Goal: Task Accomplishment & Management: Use online tool/utility

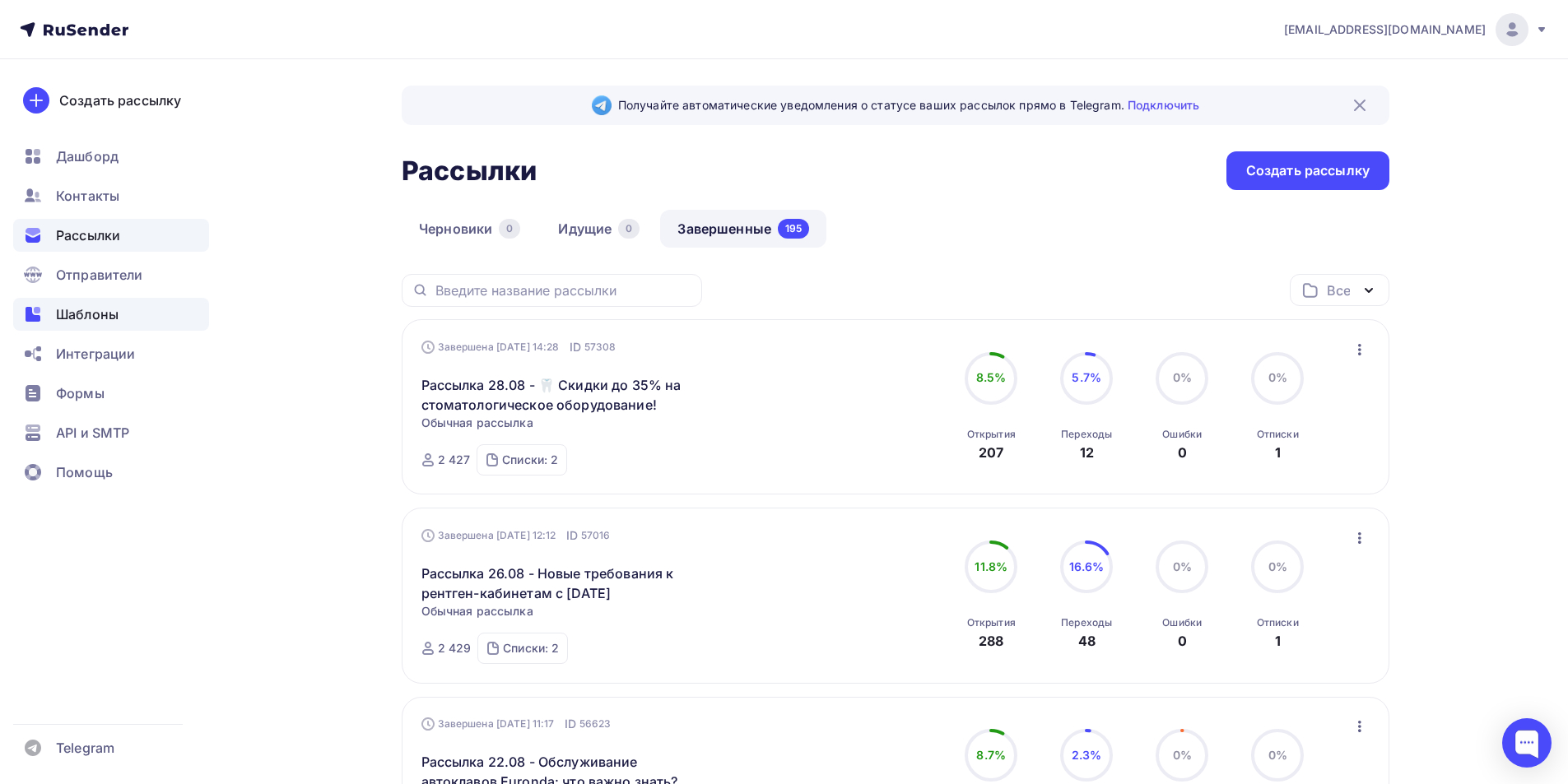
drag, startPoint x: 83, startPoint y: 321, endPoint x: 91, endPoint y: 314, distance: 10.6
click at [84, 319] on span "Шаблоны" at bounding box center [88, 314] width 63 height 20
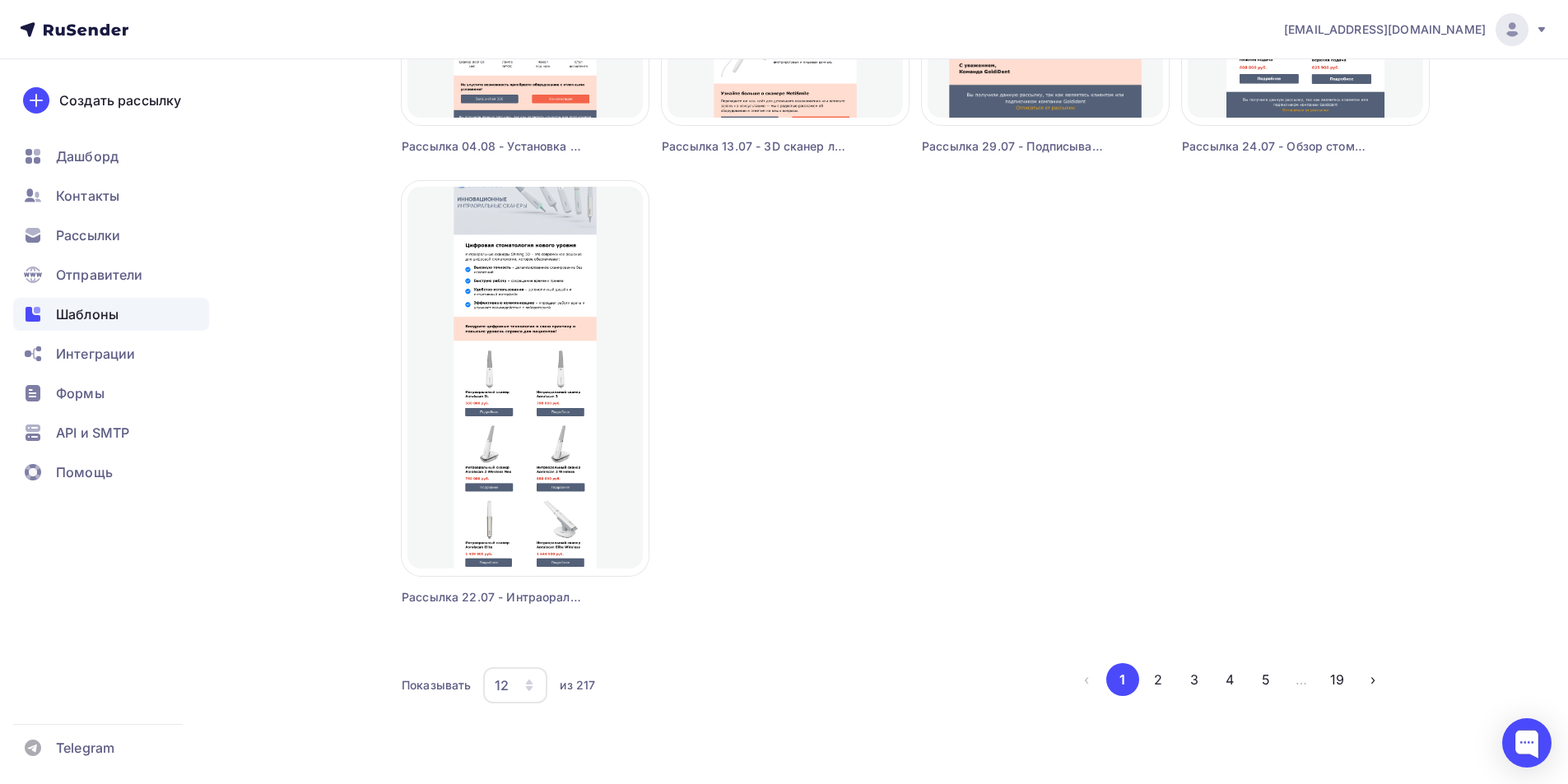
scroll to position [1387, 0]
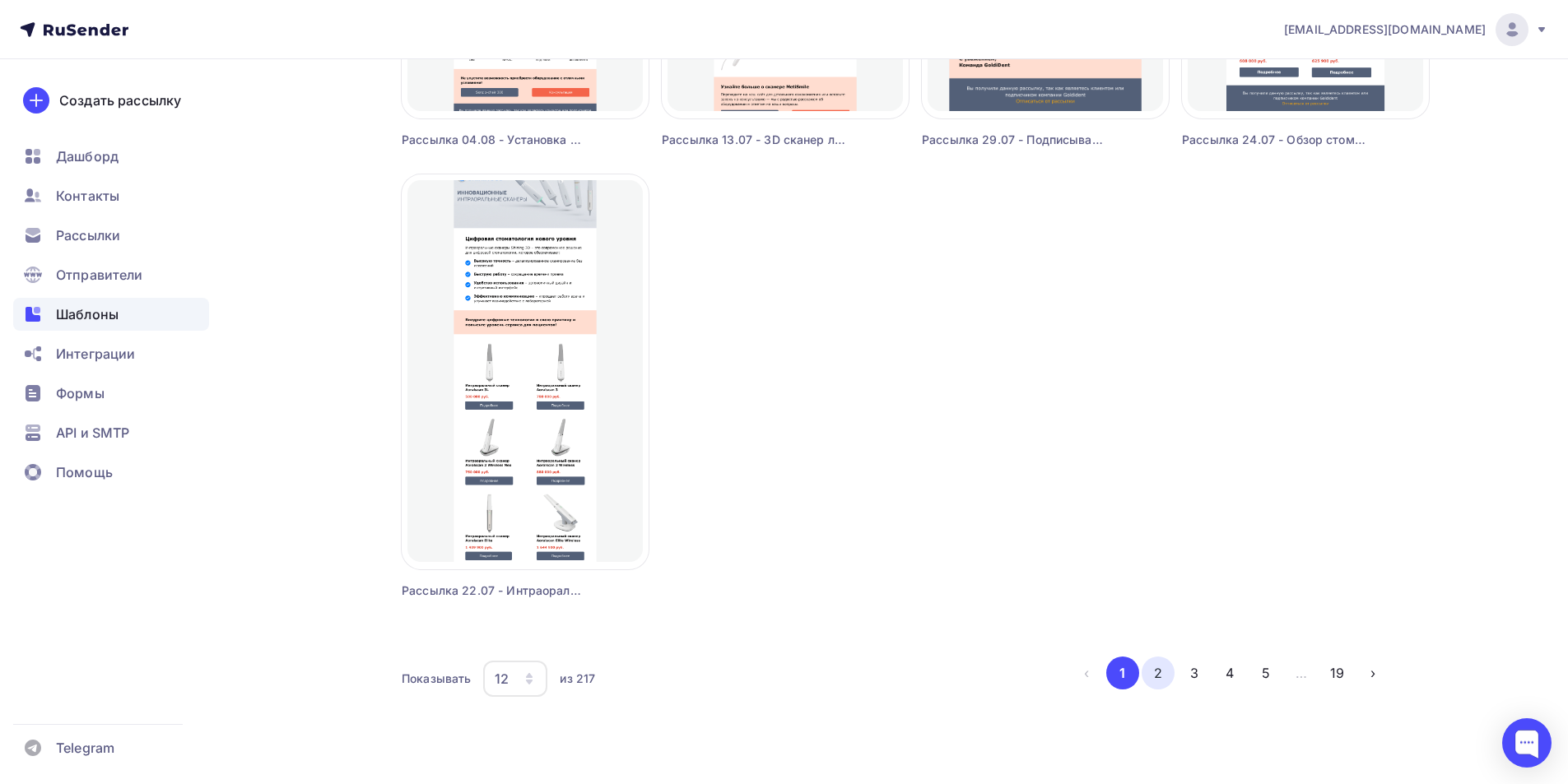
click at [1161, 676] on button "2" at bounding box center [1158, 673] width 33 height 33
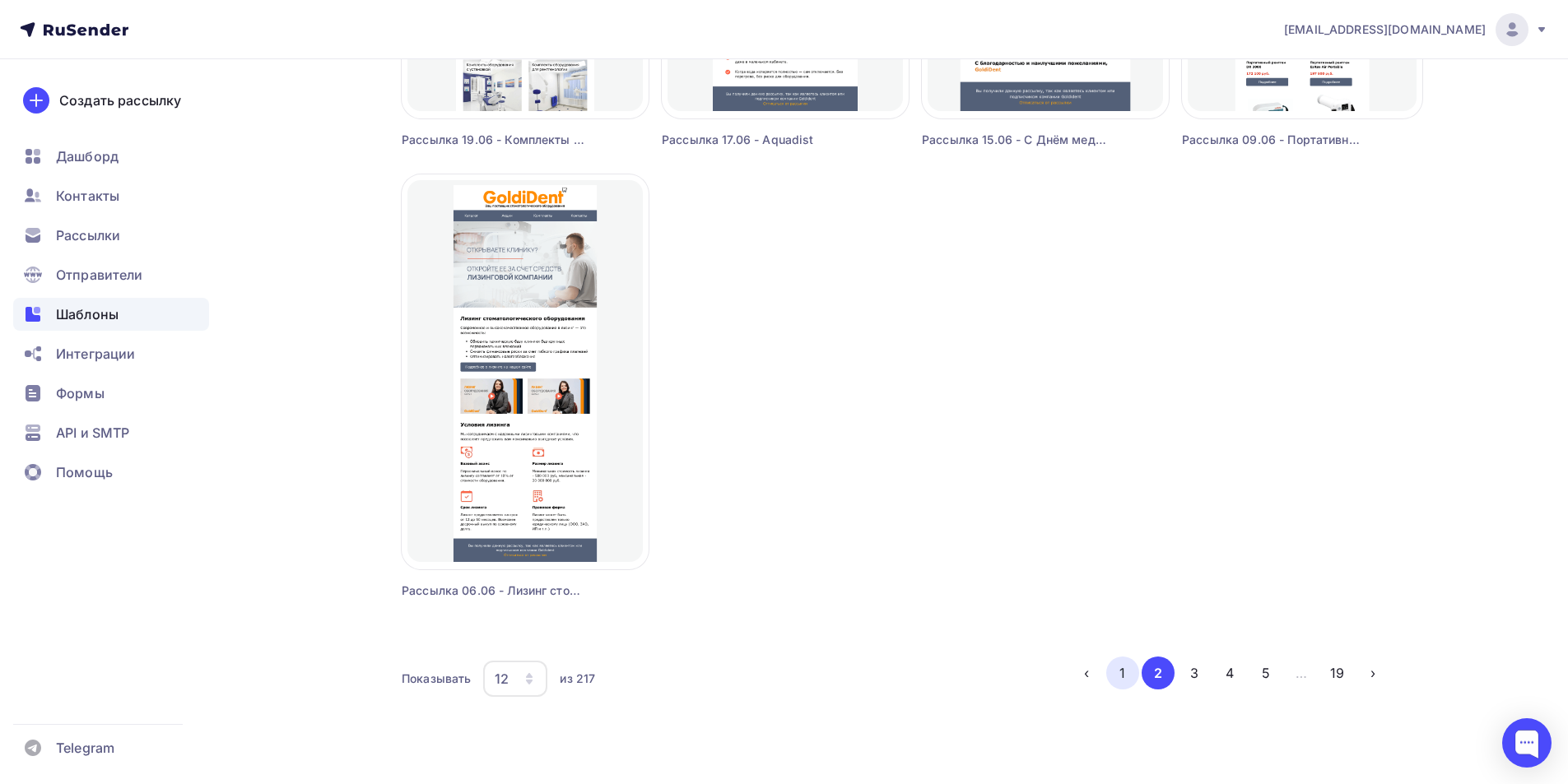
click at [1122, 688] on div "Показывать 12 6 12 18 24 30 36 из 217 ‹ 1 2 3 4 5 … 19 ›" at bounding box center [895, 679] width 988 height 45
click at [1122, 686] on button "1" at bounding box center [1122, 673] width 33 height 33
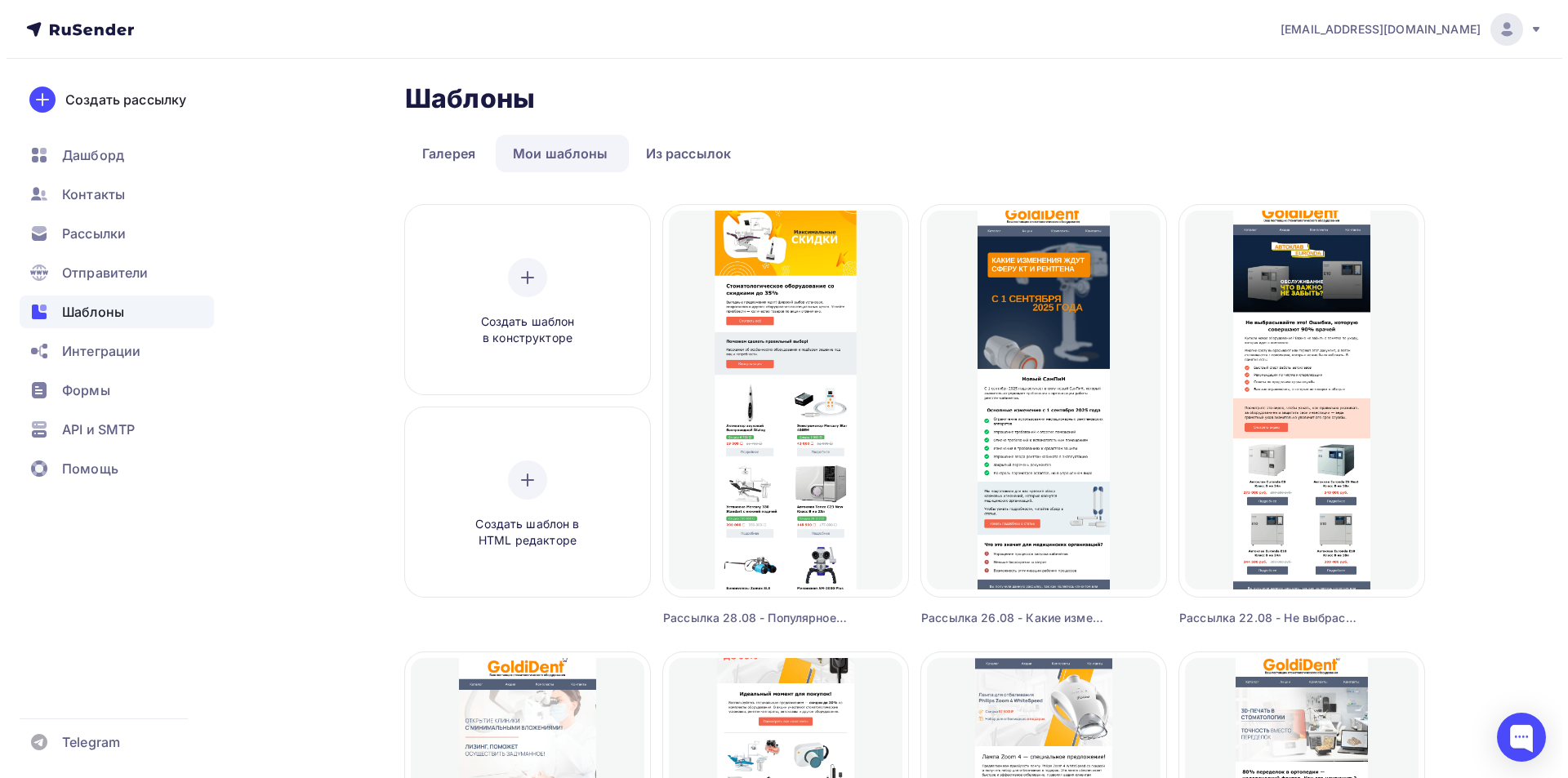
scroll to position [0, 0]
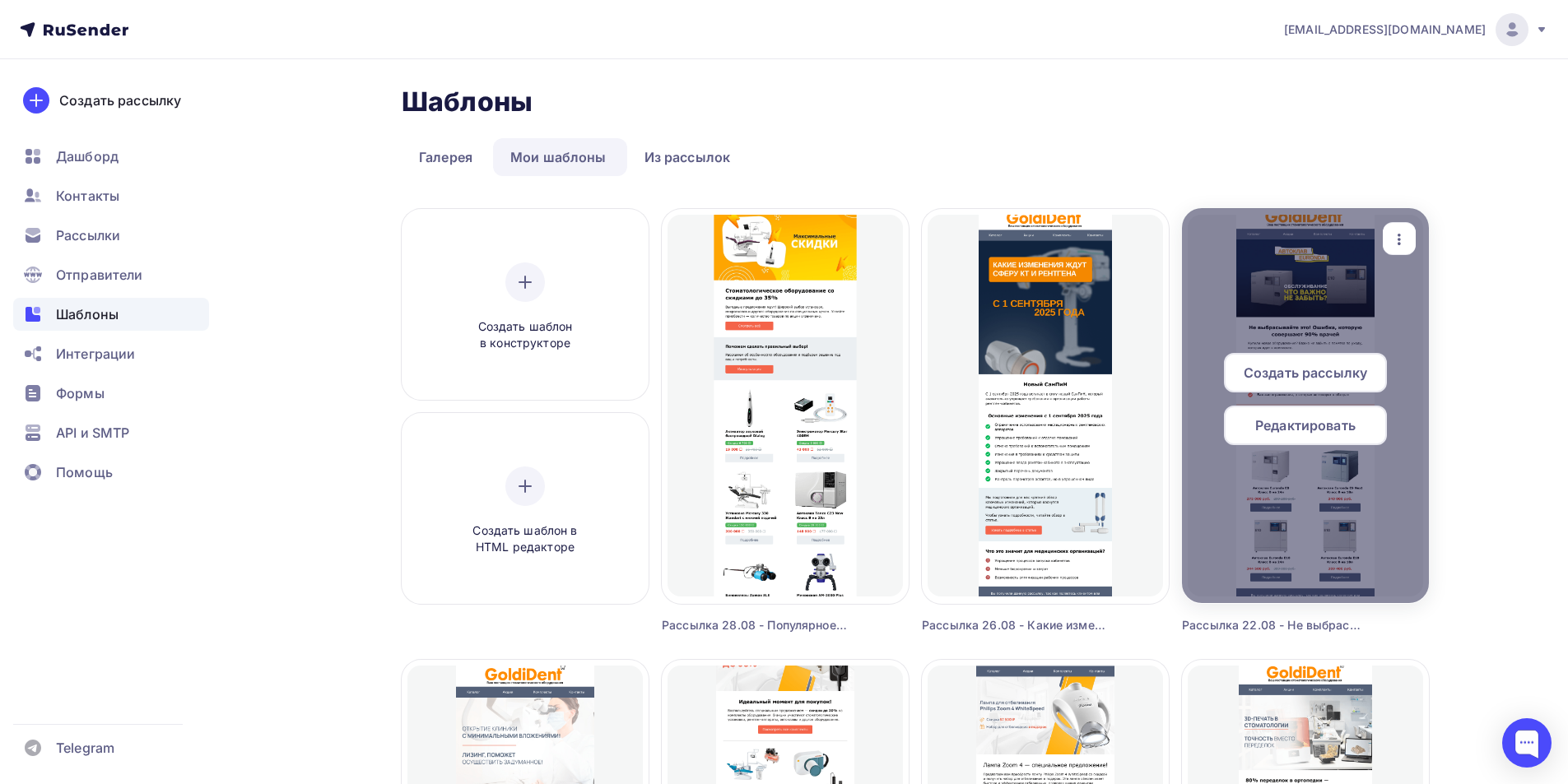
click at [1401, 240] on icon "button" at bounding box center [1399, 240] width 20 height 20
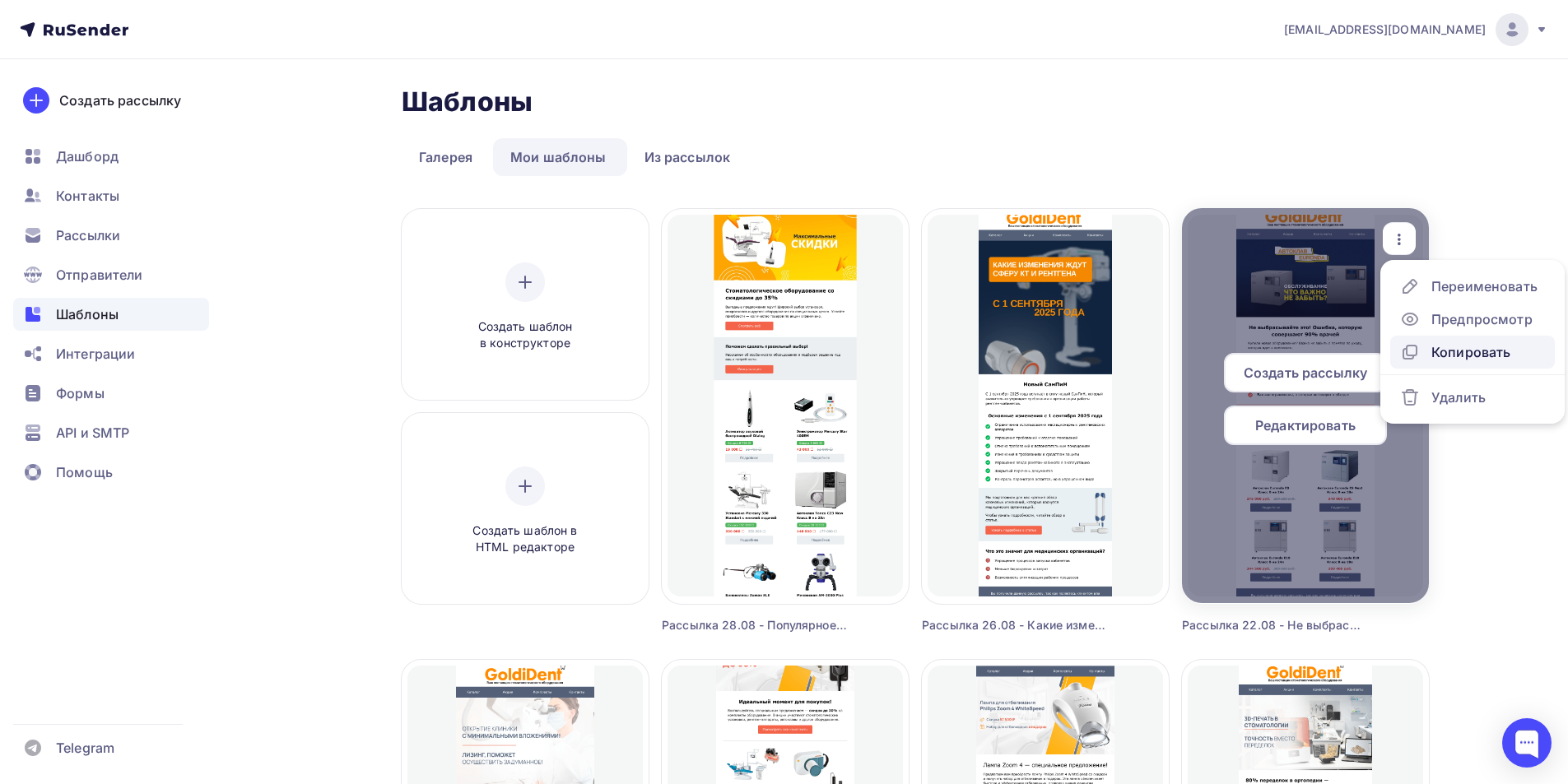
click at [1446, 354] on div "Копировать" at bounding box center [1470, 352] width 79 height 20
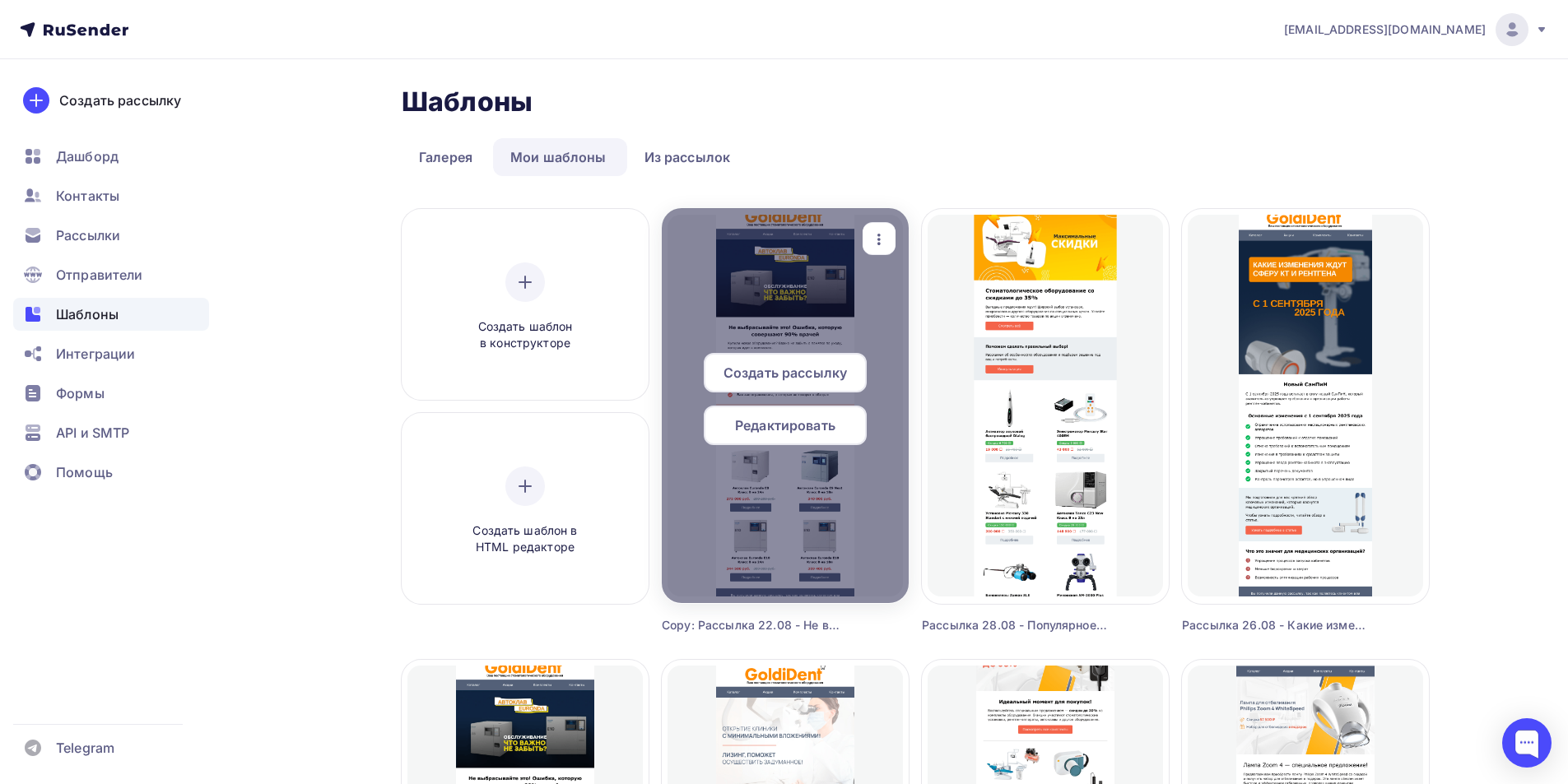
drag, startPoint x: 886, startPoint y: 225, endPoint x: 888, endPoint y: 310, distance: 85.0
click at [885, 225] on div "button" at bounding box center [879, 239] width 33 height 32
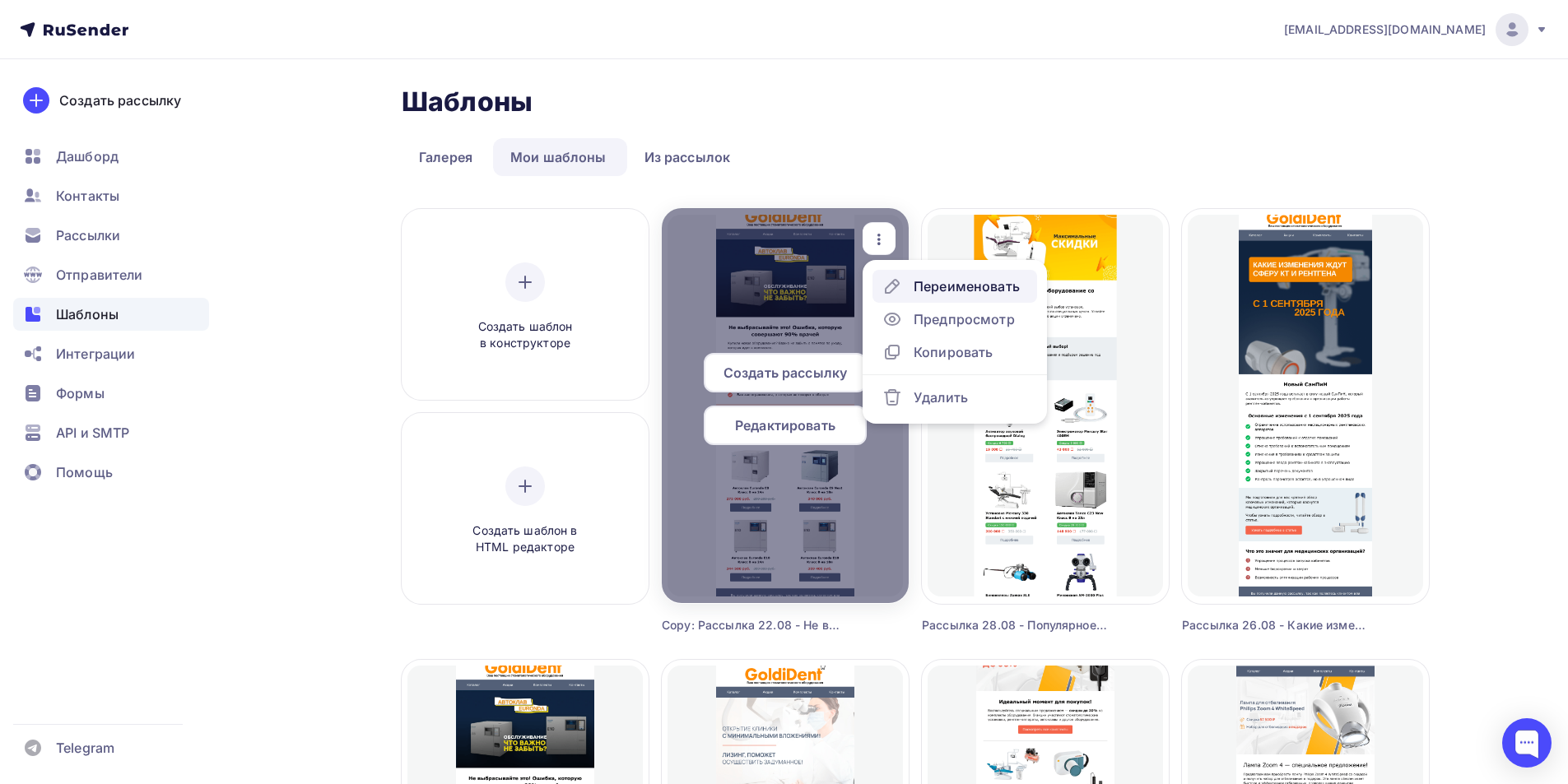
click at [946, 290] on div "Переименовать" at bounding box center [966, 287] width 106 height 20
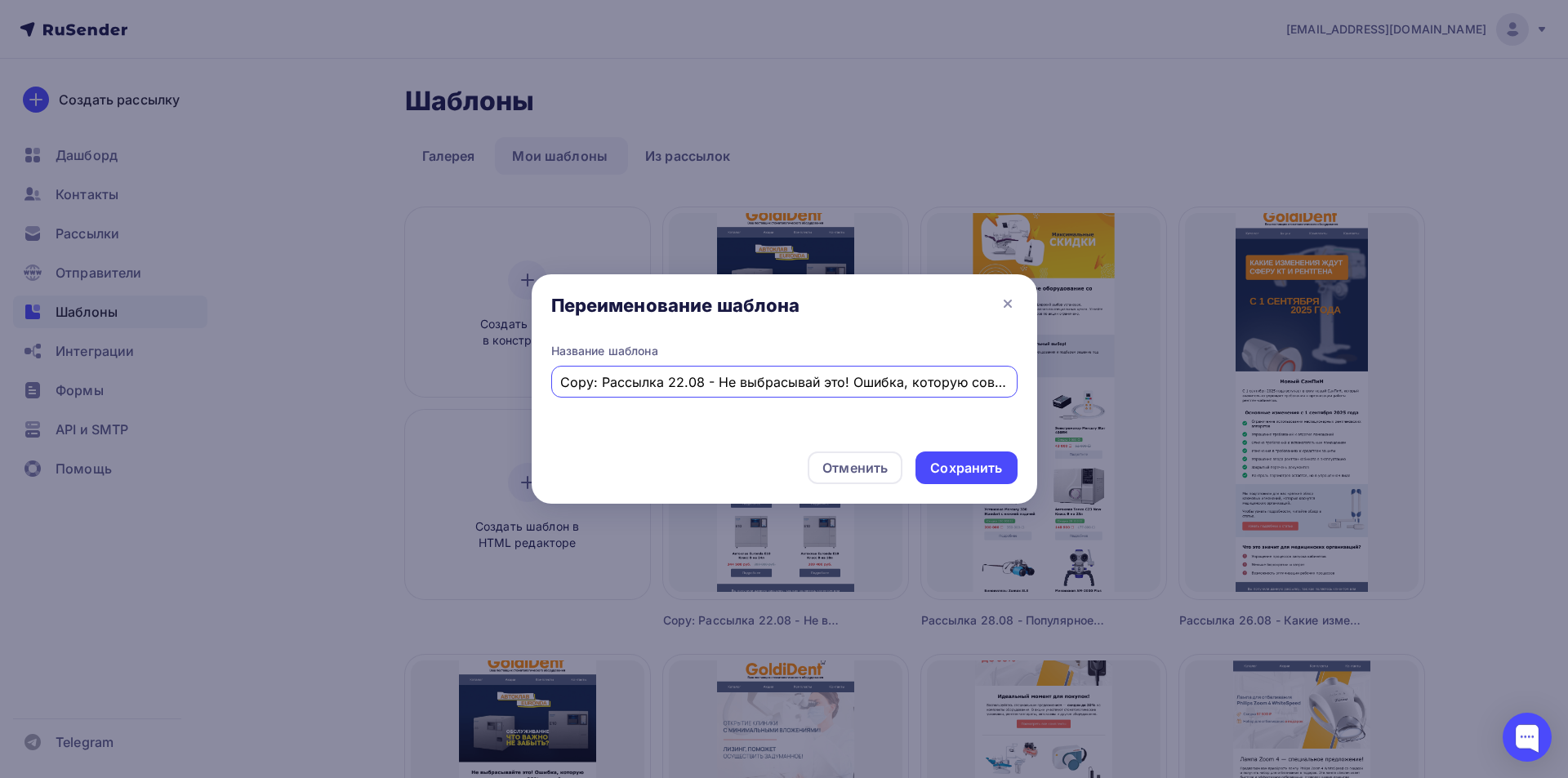
drag, startPoint x: 583, startPoint y: 379, endPoint x: 531, endPoint y: 387, distance: 52.6
click at [531, 387] on div "Название шаблона Copy: Рассылка 22.08 - Не выбрасывай это! Ошибка, которую сове…" at bounding box center [784, 390] width 505 height 95
click at [579, 389] on input "Copy: Рассылка 22.08 - Не выбрасывай это! Ошибка, которую совершают 90% врачей" at bounding box center [784, 382] width 448 height 20
click at [596, 384] on input "Copy: Рассылка 22.08 - Не выбрасывай это! Ошибка, которую совершают 90% врачей" at bounding box center [784, 382] width 448 height 20
drag, startPoint x: 603, startPoint y: 383, endPoint x: 548, endPoint y: 381, distance: 55.0
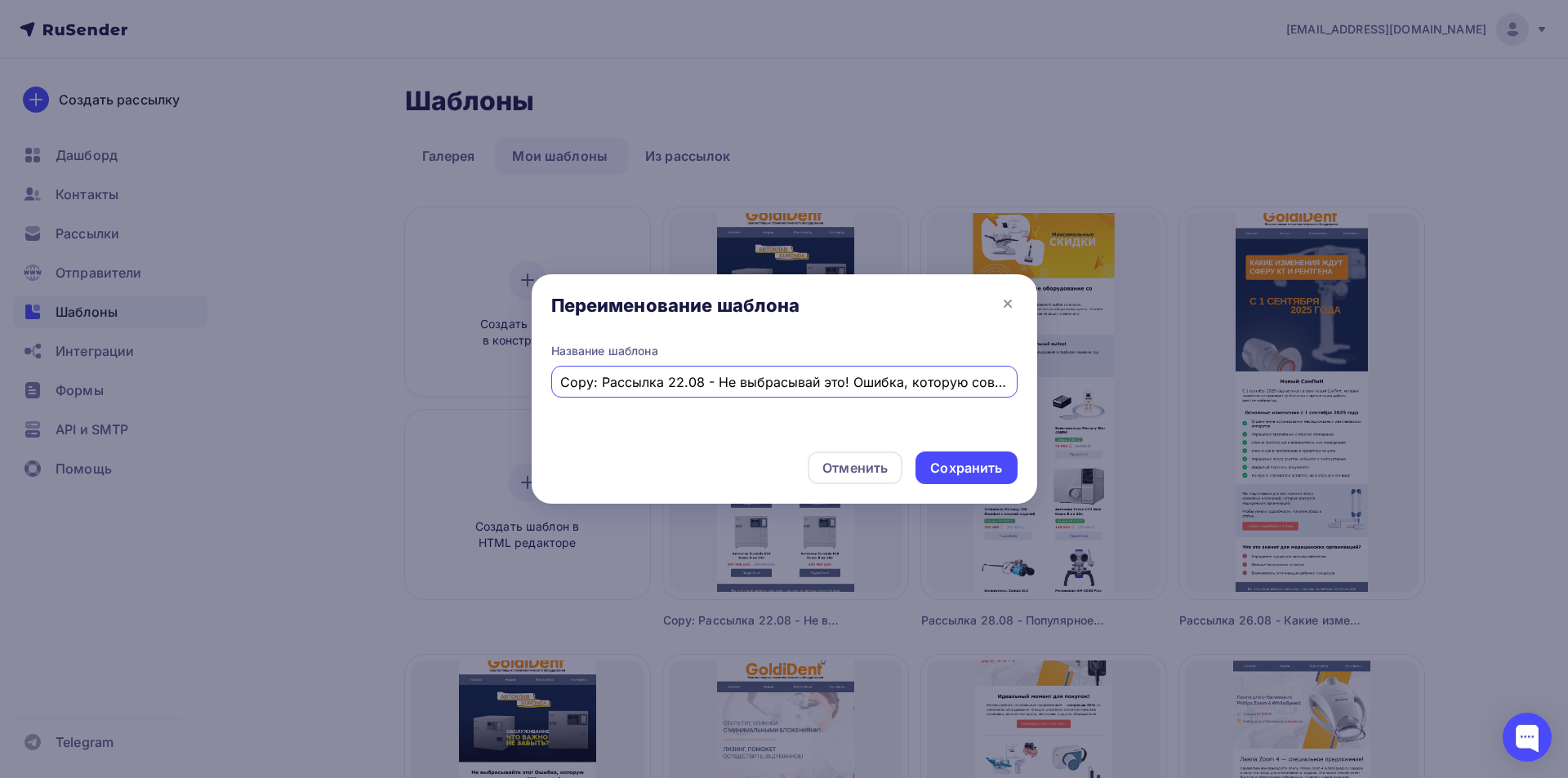
click at [551, 383] on div "Copy: Рассылка 22.08 - Не выбрасывай это! Ошибка, которую совершают 90% врачей" at bounding box center [784, 381] width 467 height 32
paste input "томатологические бинокуляры: важный инструмент для современного стоматолога"
type input "Рассылка 01.09 - Стоматологические бинокуляры: важный инструмент для современно…"
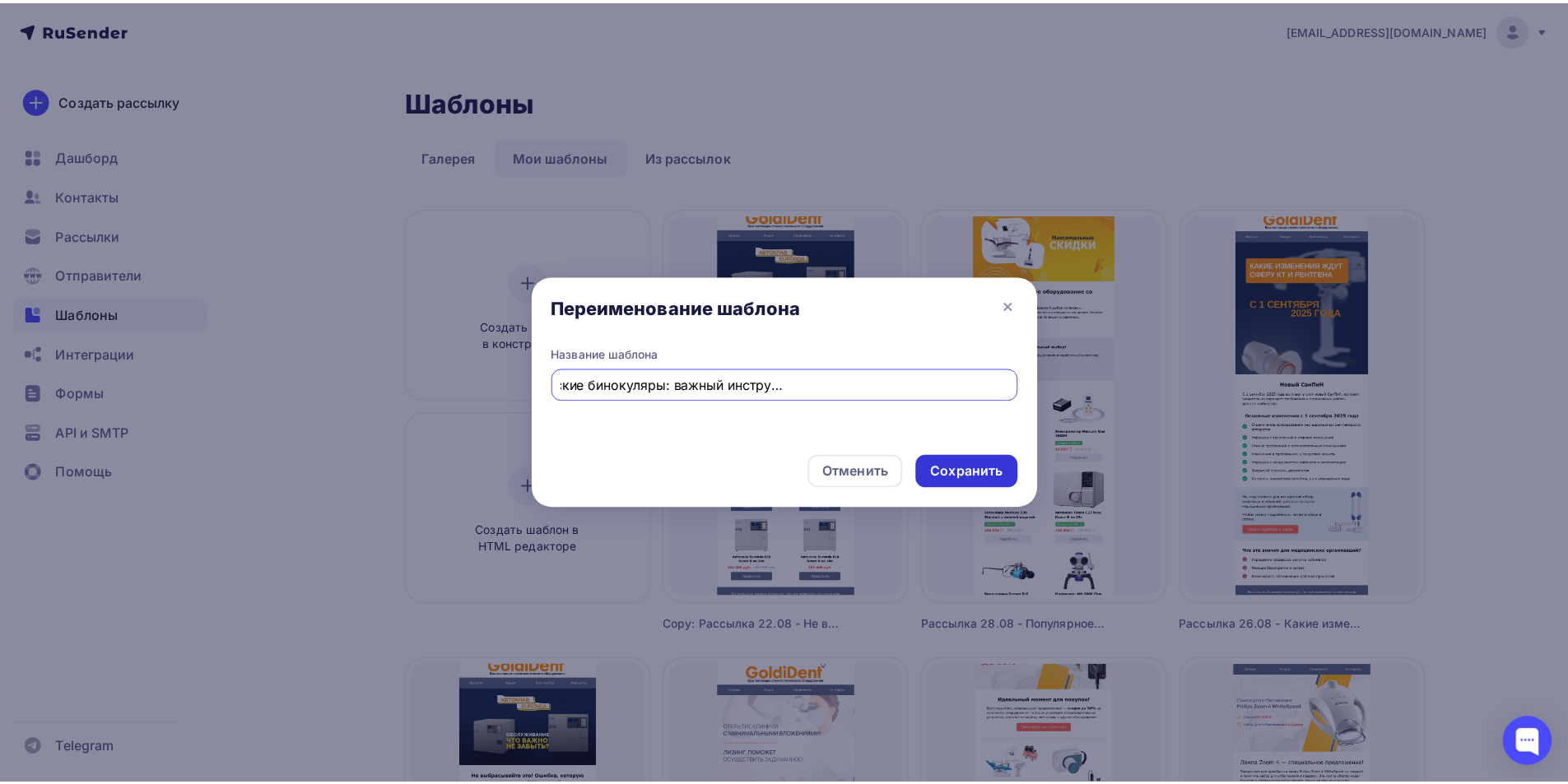
scroll to position [0, 0]
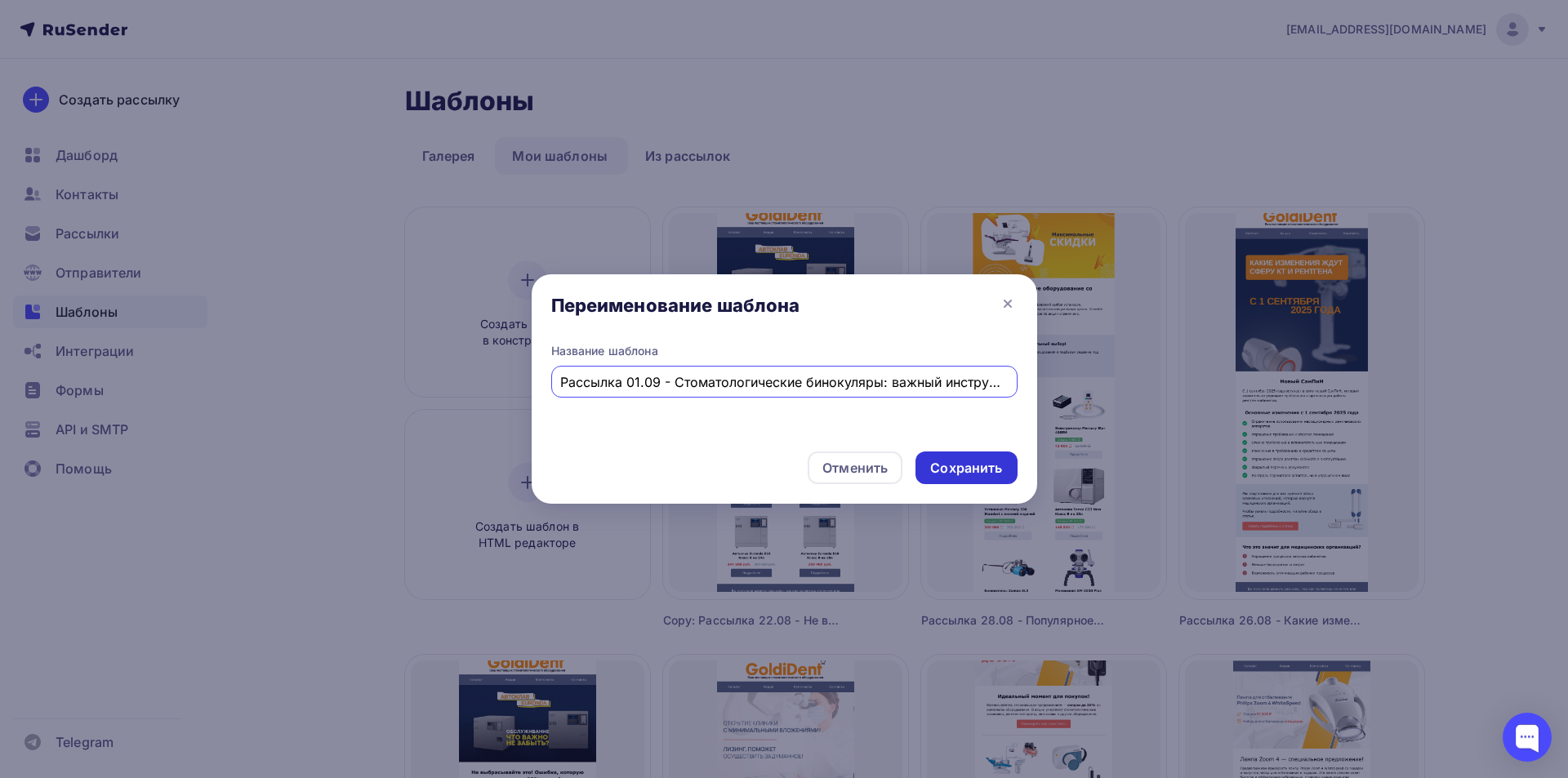
click at [969, 466] on div "Сохранить" at bounding box center [966, 468] width 72 height 19
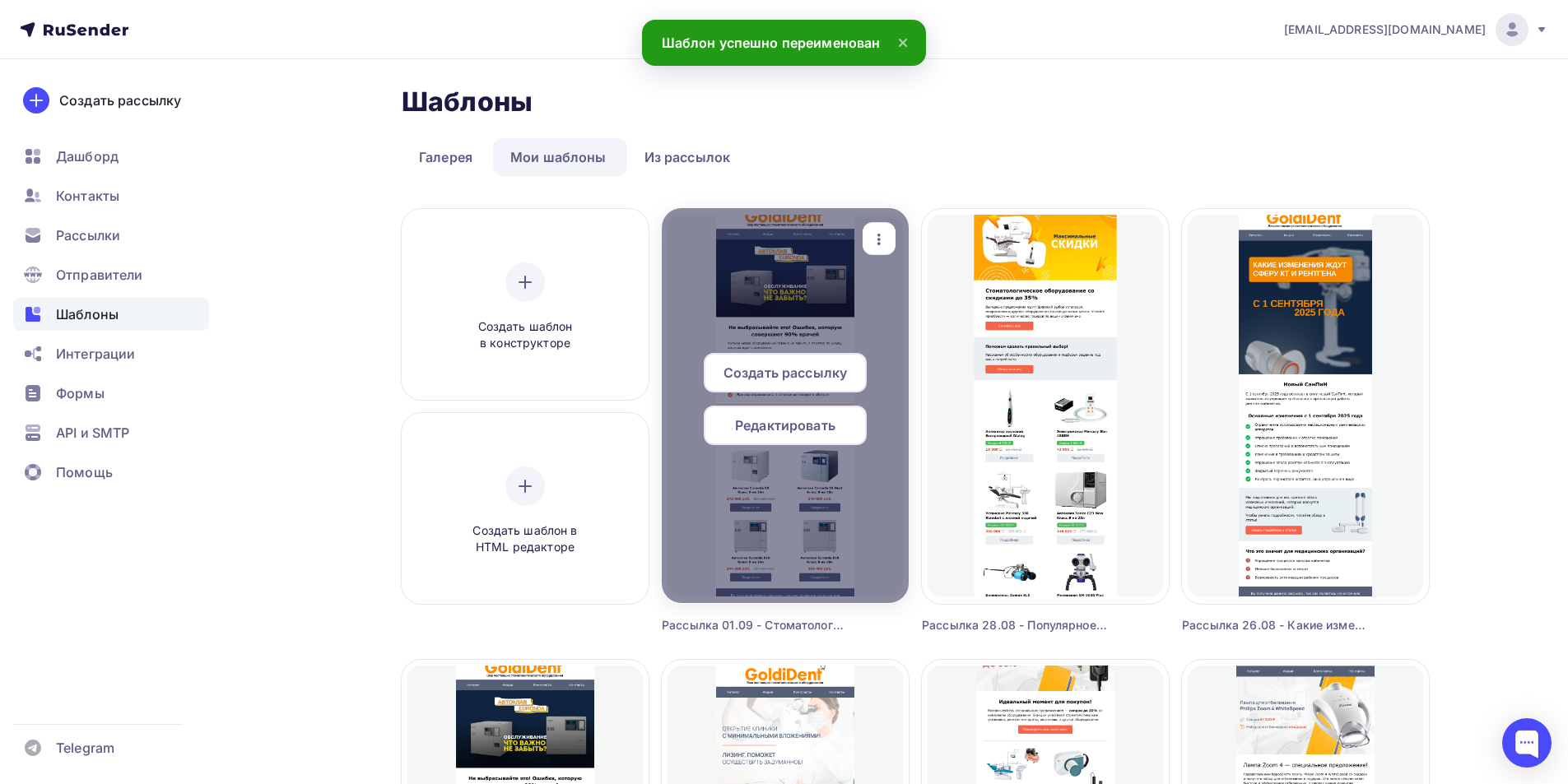
click at [785, 425] on span "Редактировать" at bounding box center [784, 425] width 100 height 20
